Goal: Information Seeking & Learning: Find specific fact

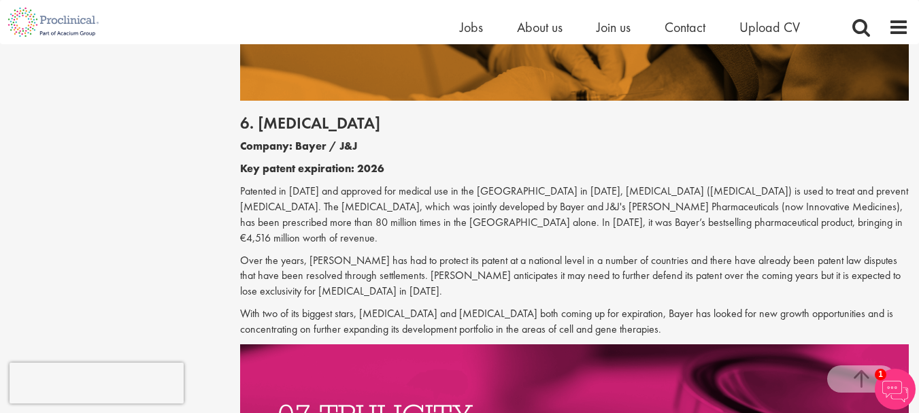
scroll to position [2767, 0]
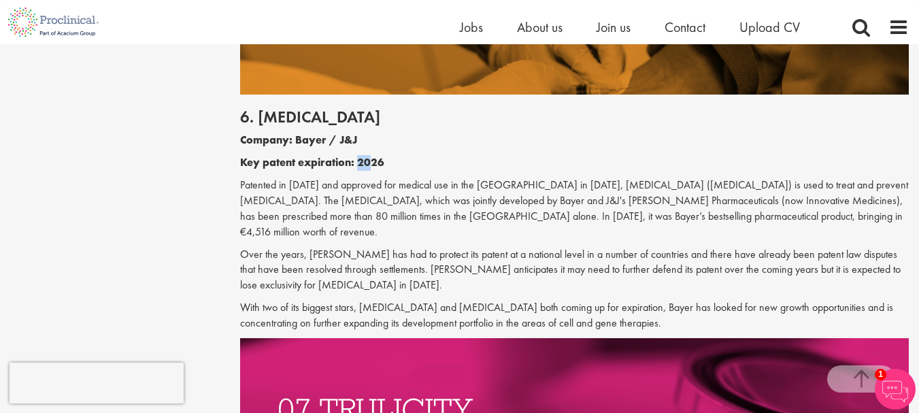
click at [373, 155] on b "Key patent expiration: 2026" at bounding box center [312, 162] width 144 height 14
click at [364, 177] on p "Patented in [DATE] and approved for medical use in the [GEOGRAPHIC_DATA] in [DA…" at bounding box center [574, 208] width 668 height 62
click at [681, 127] on div "6. [MEDICAL_DATA] Company: Bayer / J&J Key patent expiration: 2026 Patented in …" at bounding box center [574, 216] width 689 height 243
click at [261, 108] on h2 "6. [MEDICAL_DATA]" at bounding box center [574, 117] width 668 height 18
click at [326, 108] on h2 "6. [MEDICAL_DATA]" at bounding box center [574, 117] width 668 height 18
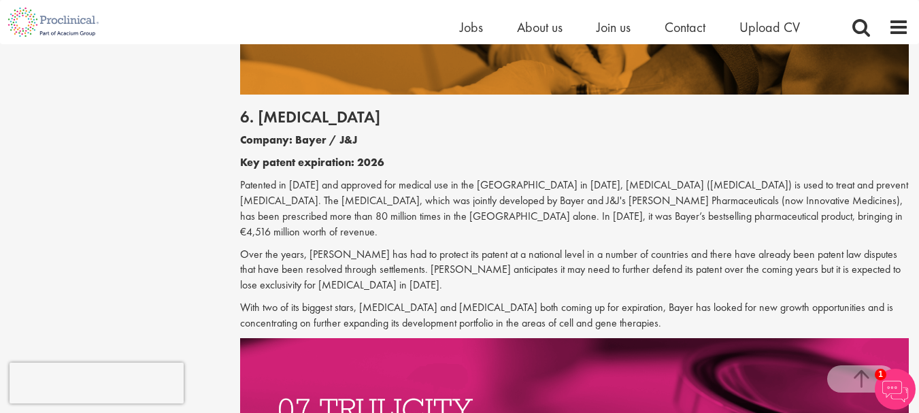
click at [277, 108] on h2 "6. [MEDICAL_DATA]" at bounding box center [574, 117] width 668 height 18
click at [325, 155] on b "Key patent expiration: 2026" at bounding box center [312, 162] width 144 height 14
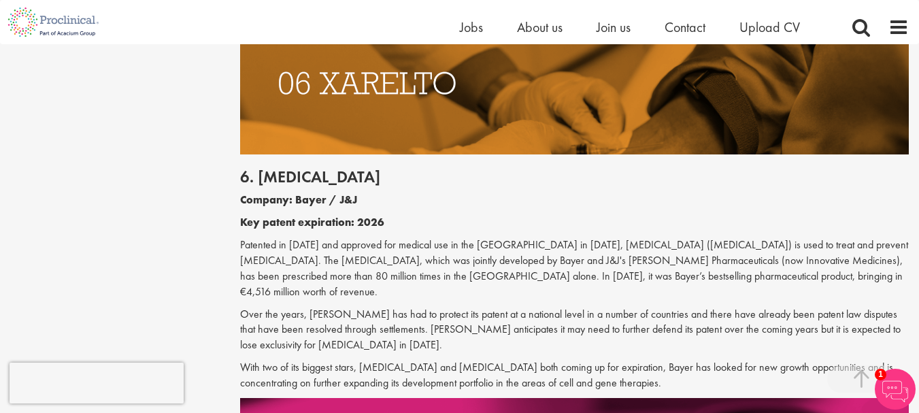
scroll to position [2631, 0]
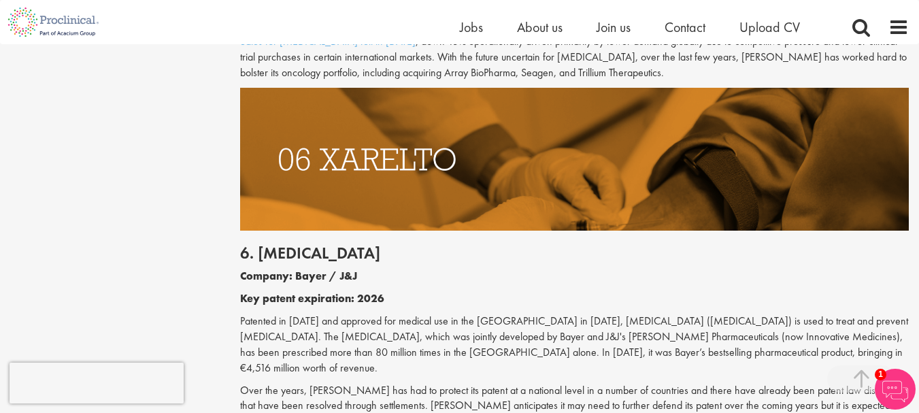
click at [296, 244] on h2 "6. [MEDICAL_DATA]" at bounding box center [574, 253] width 668 height 18
copy h2 "[MEDICAL_DATA]"
click at [275, 291] on b "Key patent expiration: 2026" at bounding box center [312, 298] width 144 height 14
drag, startPoint x: 263, startPoint y: 250, endPoint x: 399, endPoint y: 254, distance: 136.0
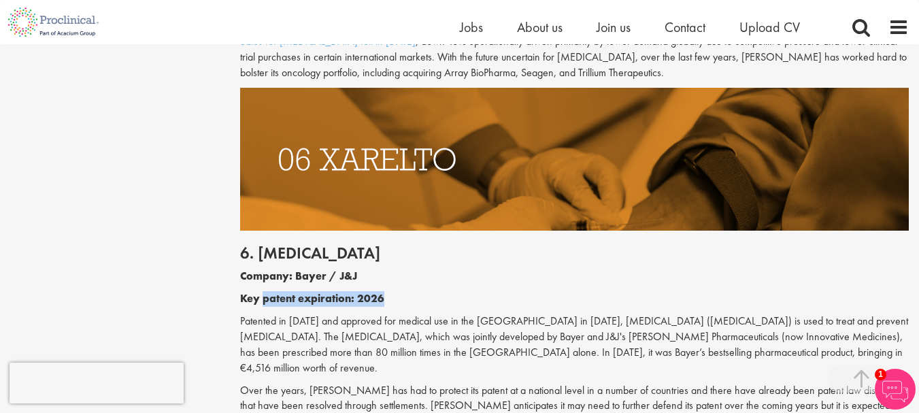
click at [399, 291] on p "Key patent expiration: 2026" at bounding box center [574, 299] width 668 height 16
copy b "patent expiration: 2026"
click at [396, 230] on div "6. [MEDICAL_DATA] Company: Bayer / J&J Key patent expiration: 2026 Patented in …" at bounding box center [574, 351] width 689 height 243
click at [374, 244] on h2 "6. [MEDICAL_DATA]" at bounding box center [574, 253] width 668 height 18
click at [658, 230] on div "6. [MEDICAL_DATA] Company: Bayer / J&J Key patent expiration: 2026 Patented in …" at bounding box center [574, 351] width 689 height 243
